Goal: Transaction & Acquisition: Purchase product/service

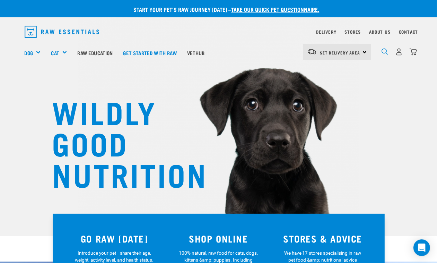
click at [385, 53] on img "dropdown navigation" at bounding box center [385, 51] width 7 height 7
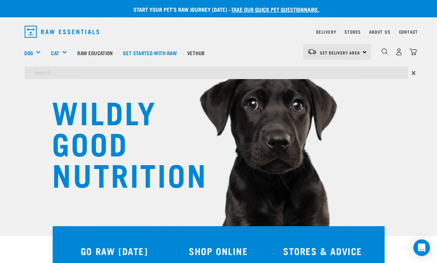
click at [137, 75] on input "search" at bounding box center [217, 73] width 384 height 12
type input "venison heart"
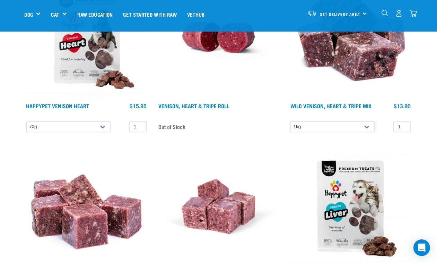
scroll to position [43, 0]
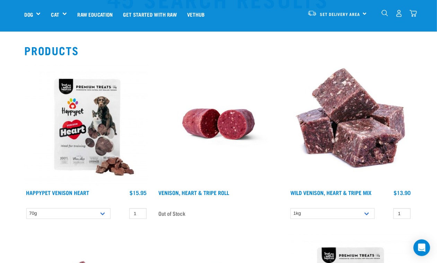
click at [231, 109] on img at bounding box center [219, 124] width 124 height 124
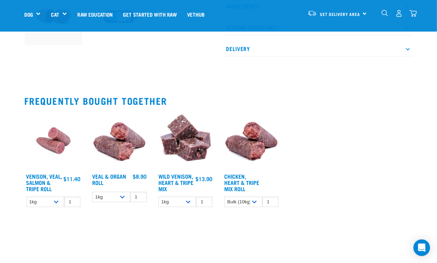
scroll to position [130, 0]
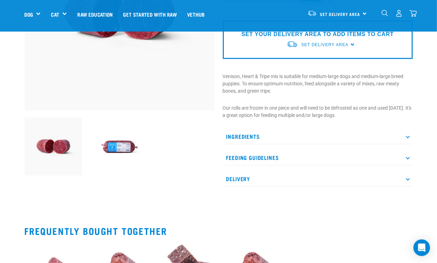
click at [255, 137] on p "Ingredients" at bounding box center [318, 137] width 190 height 16
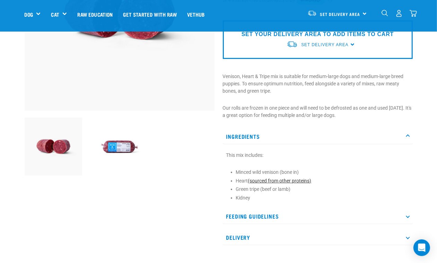
scroll to position [217, 0]
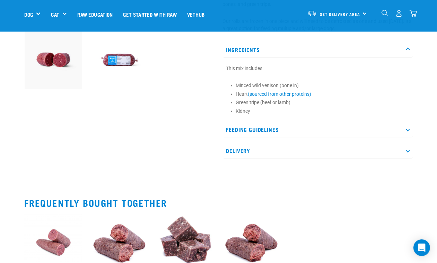
click at [257, 127] on p "Feeding Guidelines" at bounding box center [318, 130] width 190 height 16
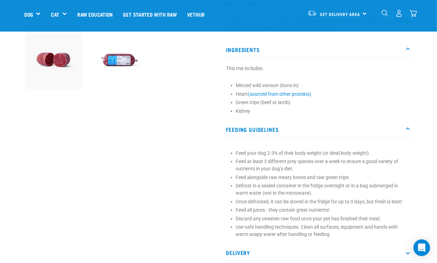
click at [257, 127] on p "Feeding Guidelines" at bounding box center [318, 130] width 190 height 16
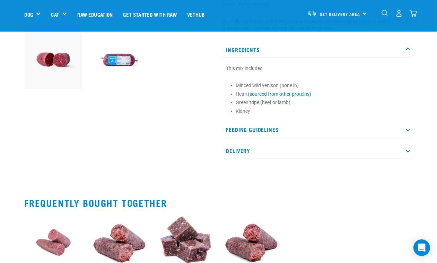
click at [247, 147] on p "Delivery" at bounding box center [318, 151] width 190 height 16
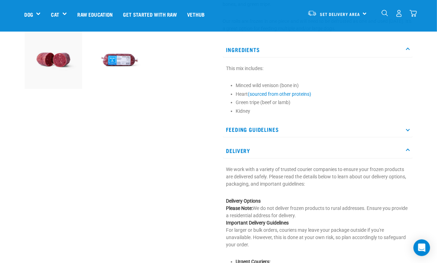
click at [247, 147] on p "Delivery" at bounding box center [318, 151] width 190 height 16
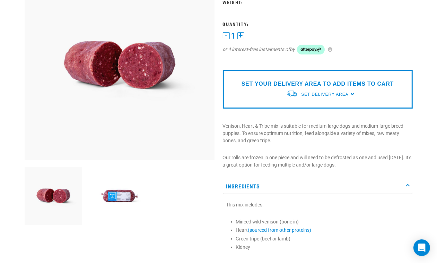
scroll to position [0, 0]
